Goal: Task Accomplishment & Management: Manage account settings

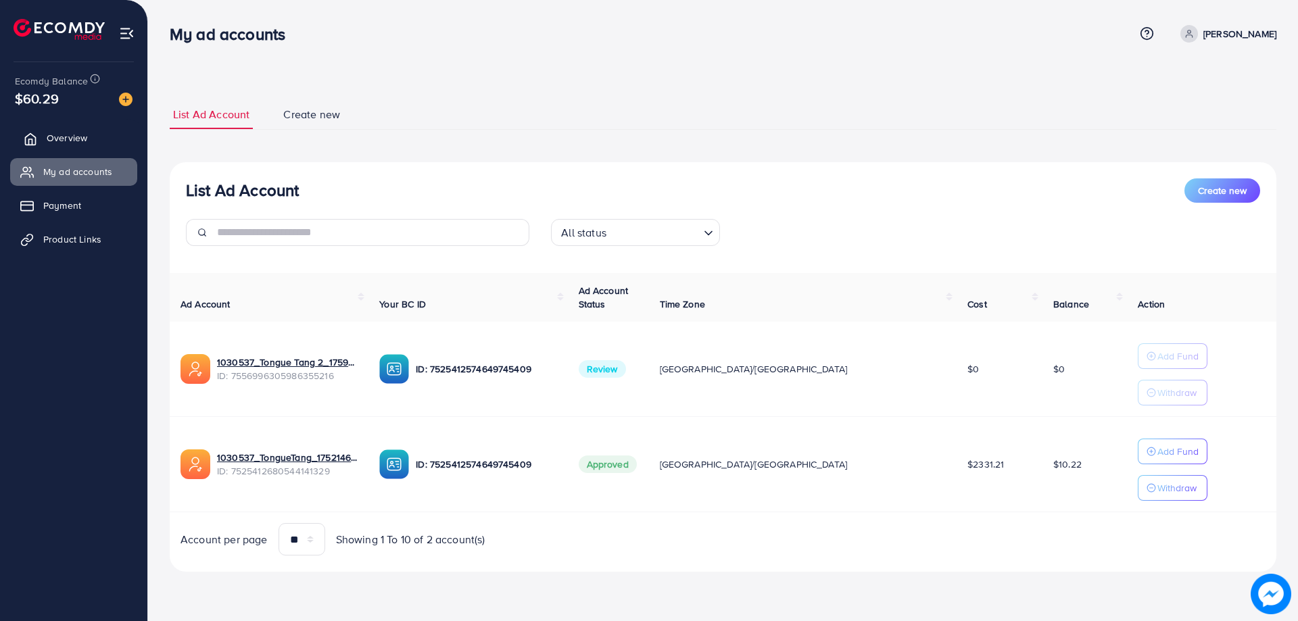
click at [56, 125] on link "Overview" at bounding box center [73, 137] width 127 height 27
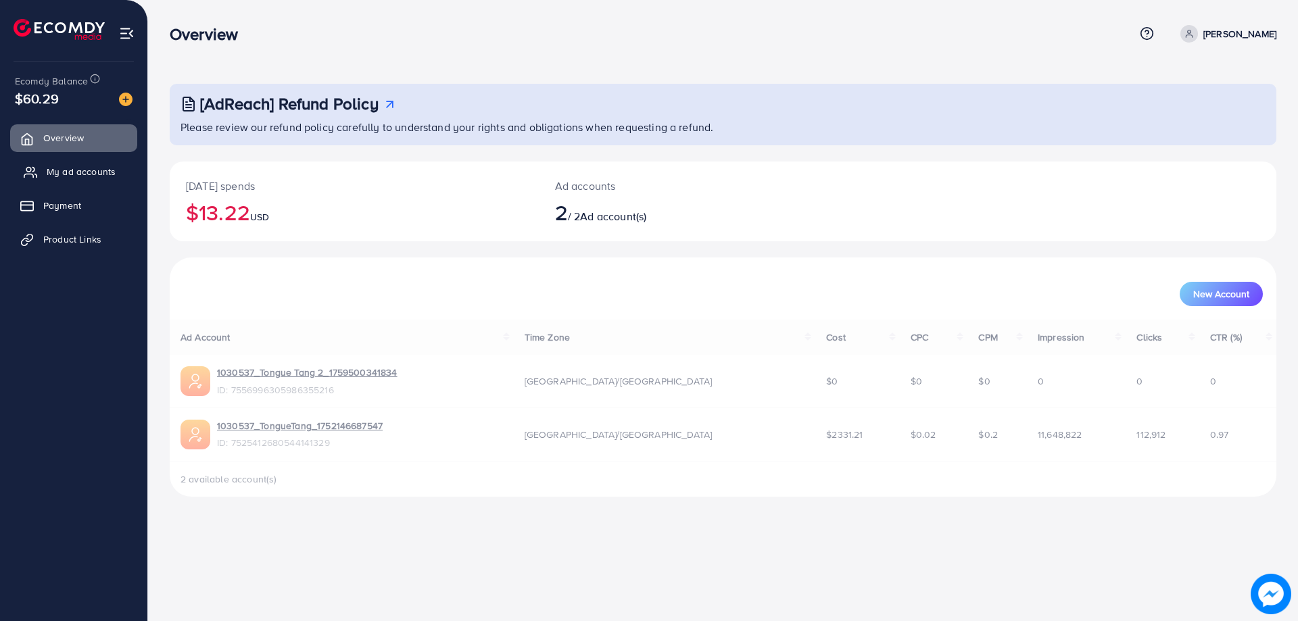
click at [63, 159] on link "My ad accounts" at bounding box center [73, 171] width 127 height 27
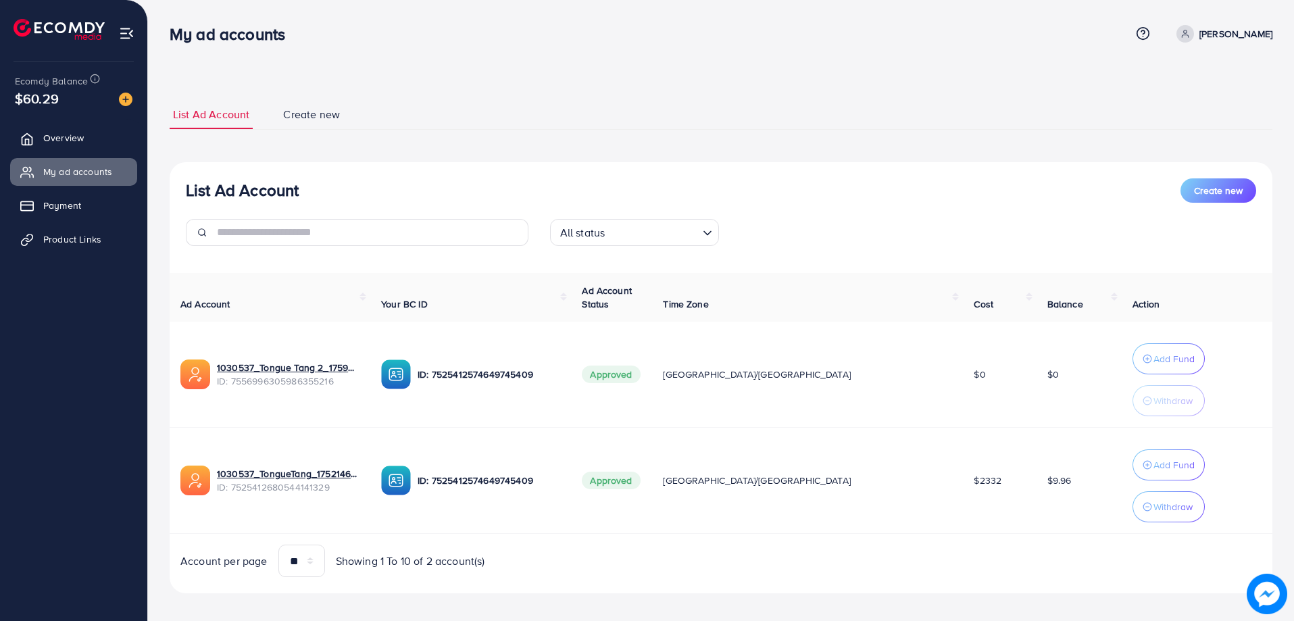
click at [533, 42] on div "My ad accounts" at bounding box center [650, 34] width 961 height 20
click at [533, 63] on div "List Ad Account Create new List Ad Account Create new All status Loading... Ad …" at bounding box center [721, 315] width 1146 height 631
click at [787, 120] on ul "List Ad Account Create new" at bounding box center [721, 115] width 1103 height 30
click at [776, 213] on div "List Ad Account Create new All status Loading..." at bounding box center [721, 217] width 1103 height 78
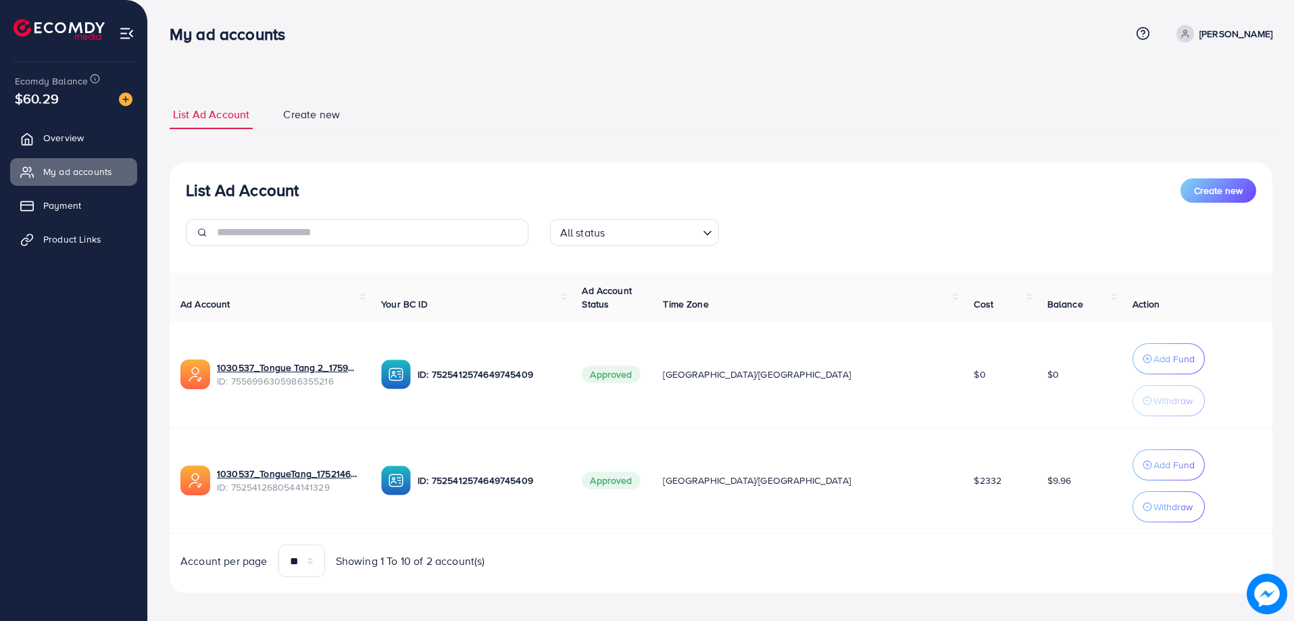
click at [529, 255] on div at bounding box center [357, 238] width 364 height 38
drag, startPoint x: 529, startPoint y: 190, endPoint x: 635, endPoint y: 172, distance: 107.6
click at [531, 189] on div "List Ad Account Create new" at bounding box center [721, 190] width 1071 height 24
click at [772, 216] on div "List Ad Account Create new All status Loading..." at bounding box center [721, 217] width 1103 height 78
click at [747, 247] on div "All status Loading..." at bounding box center [721, 238] width 364 height 38
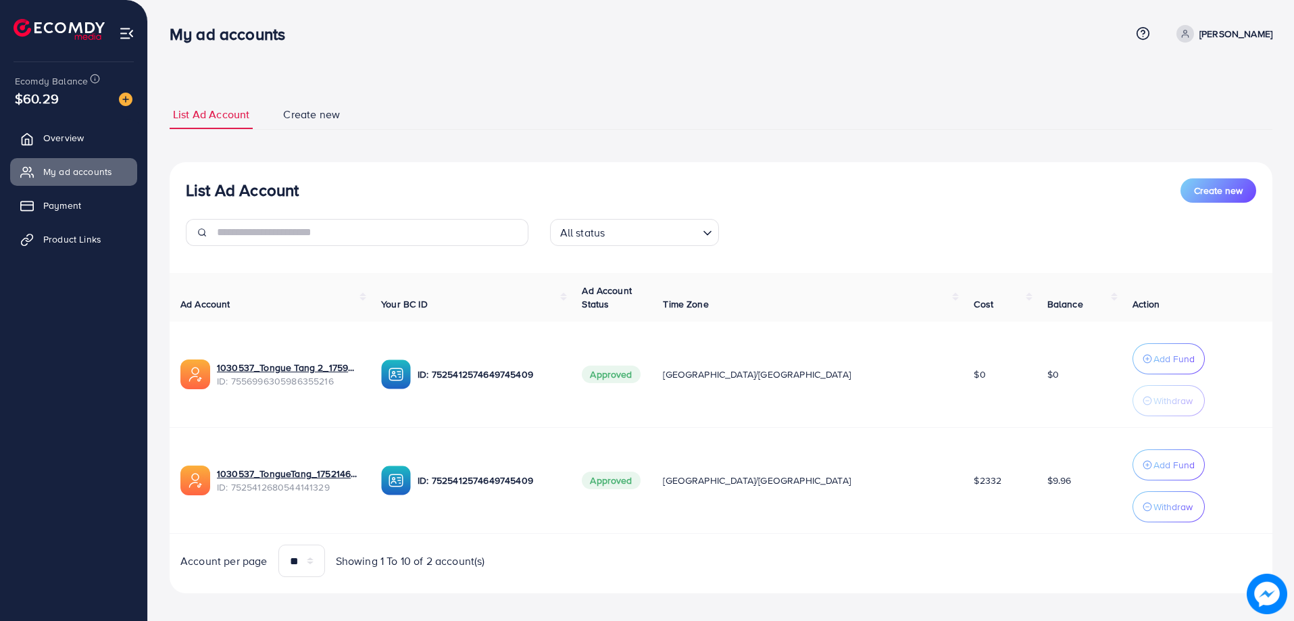
click at [542, 253] on div "All status Loading..." at bounding box center [721, 238] width 364 height 38
click at [535, 200] on div "List Ad Account Create new" at bounding box center [721, 190] width 1071 height 24
click at [47, 413] on ul "Overview My ad accounts Payment Product Links" at bounding box center [73, 335] width 147 height 433
click at [0, 431] on ul "Overview My ad accounts Payment Product Links" at bounding box center [73, 335] width 147 height 433
click at [114, 339] on ul "Overview My ad accounts Payment Product Links" at bounding box center [73, 335] width 147 height 433
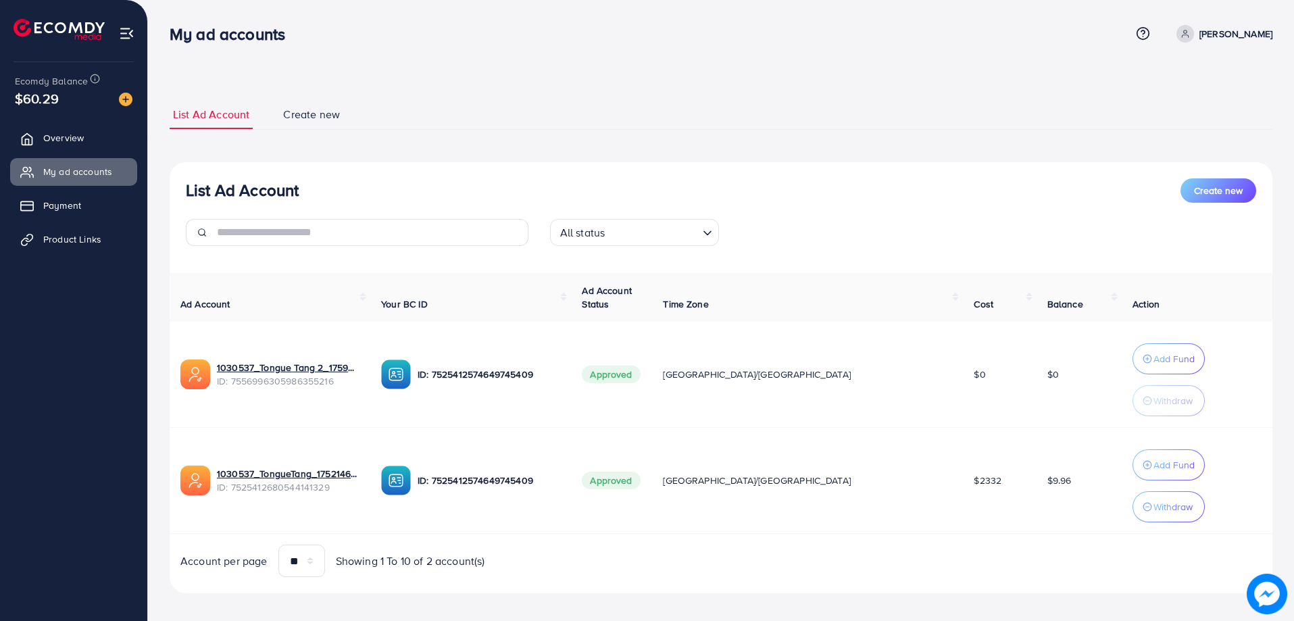
click at [64, 155] on ul "Overview My ad accounts Payment Product Links" at bounding box center [73, 193] width 147 height 149
click at [77, 112] on div "Ecomdy Balance $60.29" at bounding box center [74, 90] width 126 height 57
click at [78, 130] on link "Overview" at bounding box center [73, 137] width 127 height 27
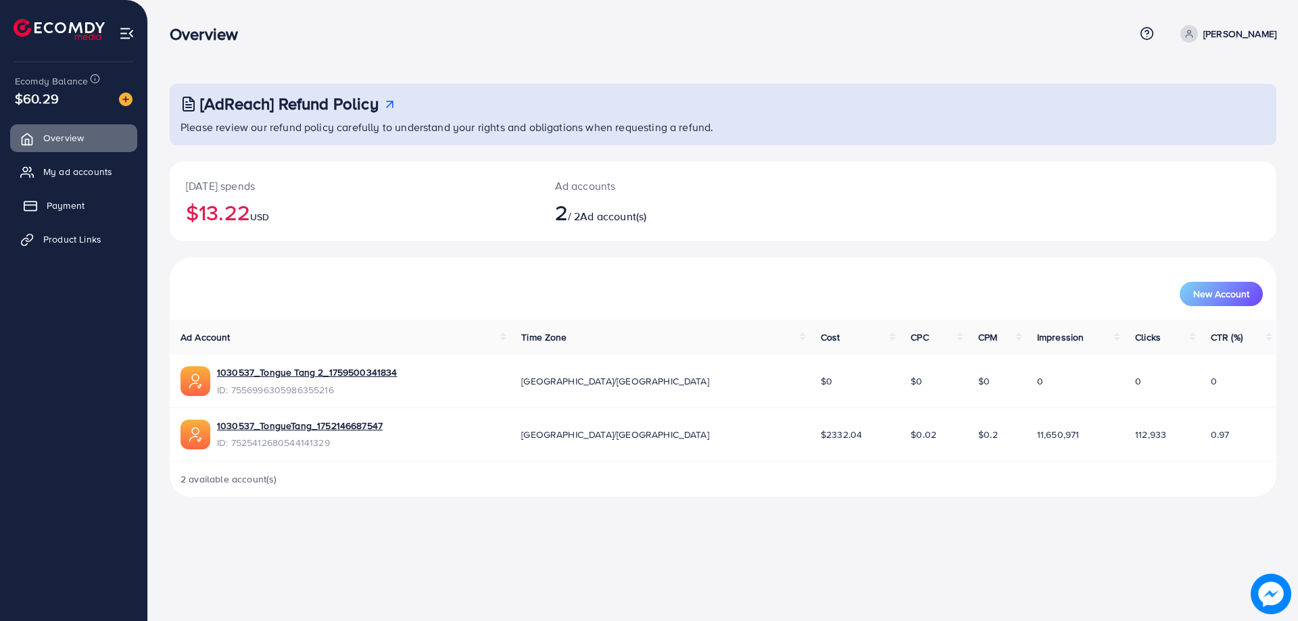
click at [89, 192] on link "Payment" at bounding box center [73, 205] width 127 height 27
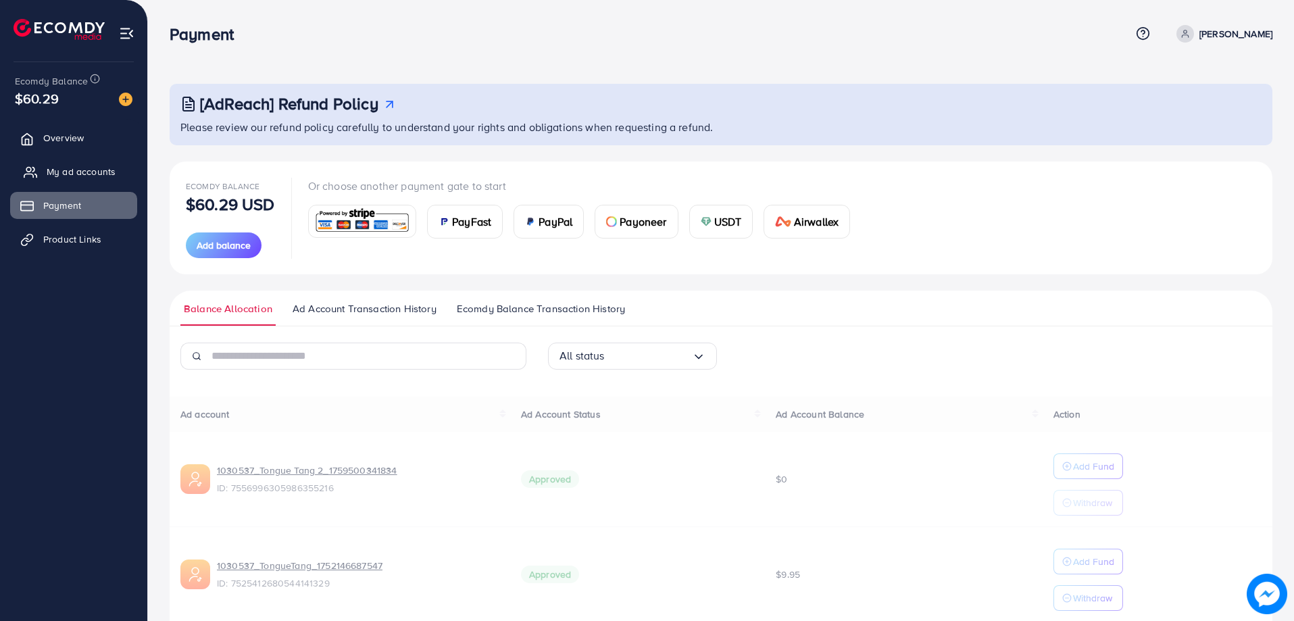
click at [89, 170] on span "My ad accounts" at bounding box center [81, 172] width 69 height 14
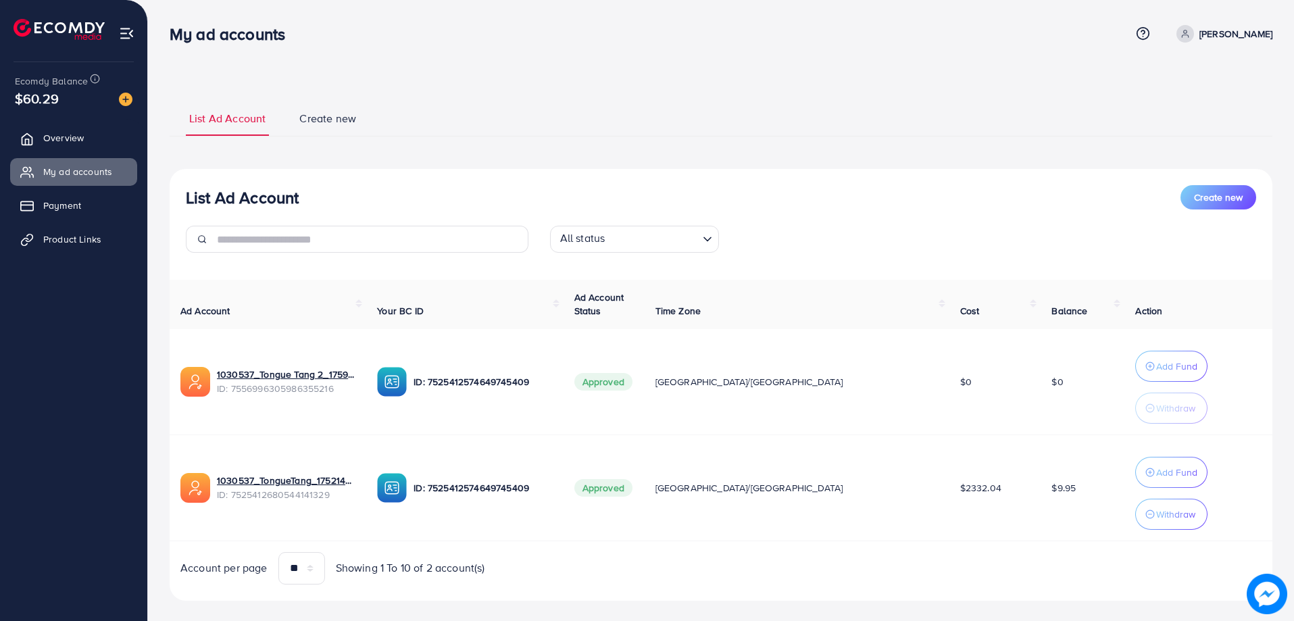
click at [502, 72] on div "List Ad Account Create new List Ad Account Create new All status Loading... Ad …" at bounding box center [721, 319] width 1146 height 639
click at [0, 411] on ul "Overview My ad accounts Payment Product Links" at bounding box center [73, 335] width 147 height 433
click at [343, 372] on link "1030537_Tongue Tang 2_1759500341834" at bounding box center [286, 375] width 139 height 14
click at [470, 108] on ul "List Ad Account Create new" at bounding box center [721, 118] width 1103 height 36
